Goal: Task Accomplishment & Management: Manage account settings

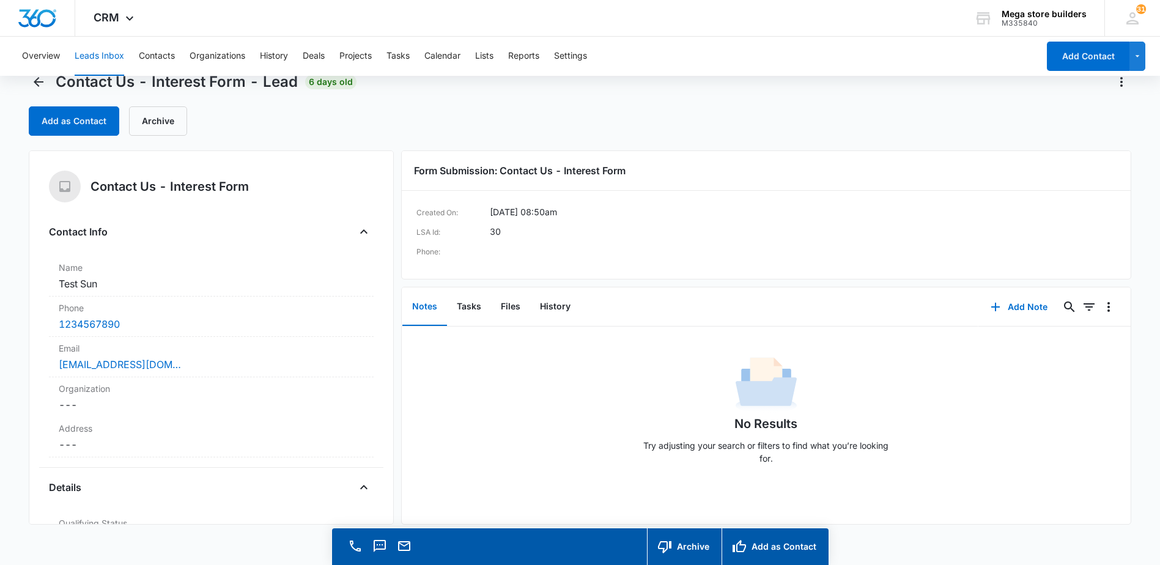
scroll to position [35, 0]
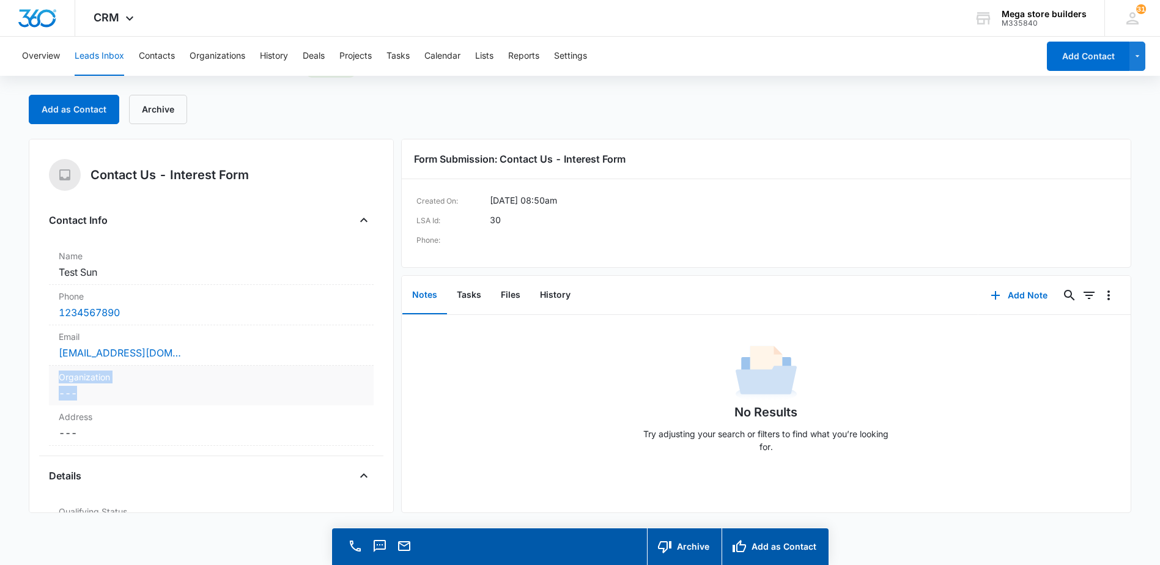
drag, startPoint x: 188, startPoint y: 363, endPoint x: 237, endPoint y: 396, distance: 59.6
click at [237, 396] on dl "Name Cancel Save Changes Test Sun Phone Cancel Save Changes 1234567890 Email Ca…" at bounding box center [211, 345] width 325 height 201
drag, startPoint x: 237, startPoint y: 396, endPoint x: 234, endPoint y: 408, distance: 12.6
click at [234, 408] on div "Address Cancel Save Changes ---" at bounding box center [211, 426] width 325 height 40
drag, startPoint x: 202, startPoint y: 358, endPoint x: 43, endPoint y: 272, distance: 181.8
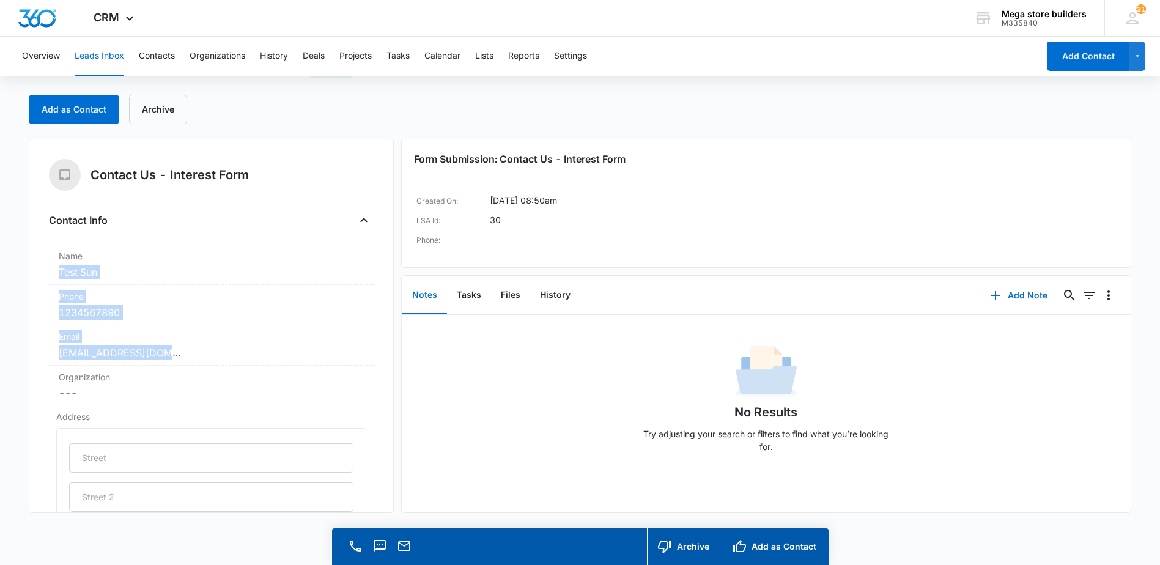
click at [43, 272] on div "Contact Us - Interest Form Contact Info Name Cancel Save Changes Test Sun Phone…" at bounding box center [211, 326] width 365 height 374
drag, startPoint x: 43, startPoint y: 272, endPoint x: 87, endPoint y: 319, distance: 64.5
copy dl "Test Sun Phone Cancel Save Changes 1234567890 Email Cancel Save Changes [EMAIL_…"
